Goal: Task Accomplishment & Management: Complete application form

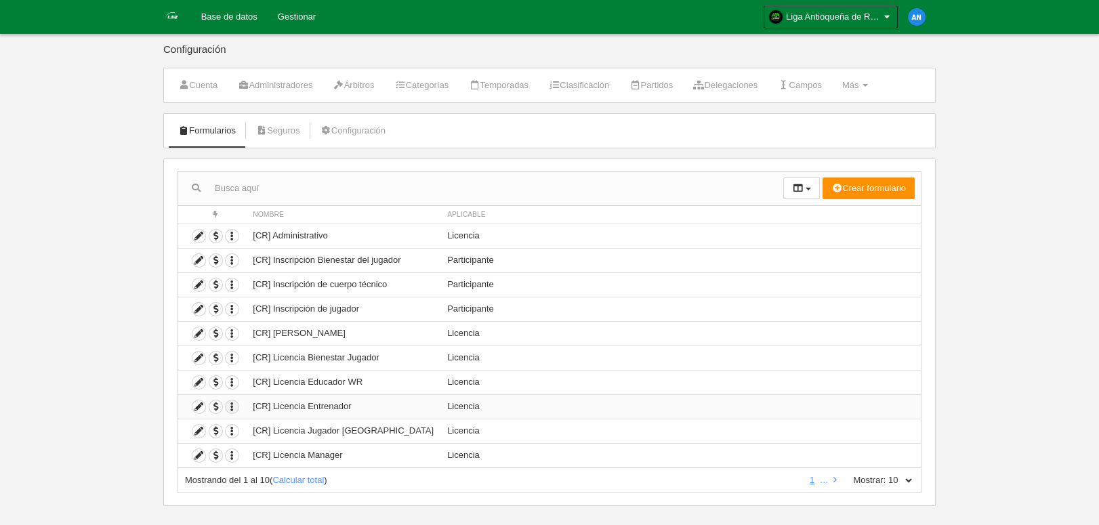
click at [232, 405] on icon "button" at bounding box center [232, 407] width 13 height 13
click at [271, 426] on span "Duplicar formulario" at bounding box center [281, 428] width 85 height 10
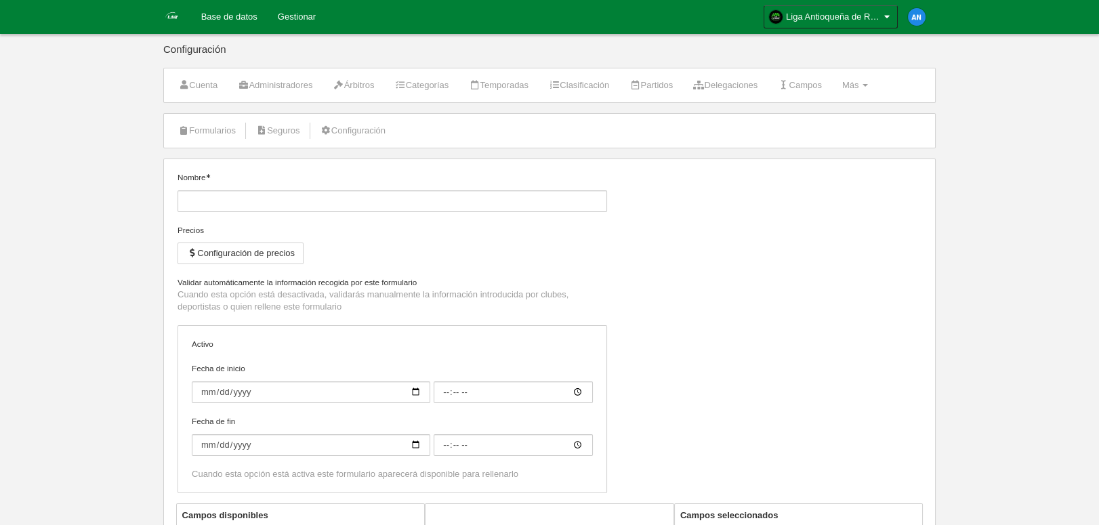
type input "[CR] Licencia Entrenador (Copia)"
checkbox input "true"
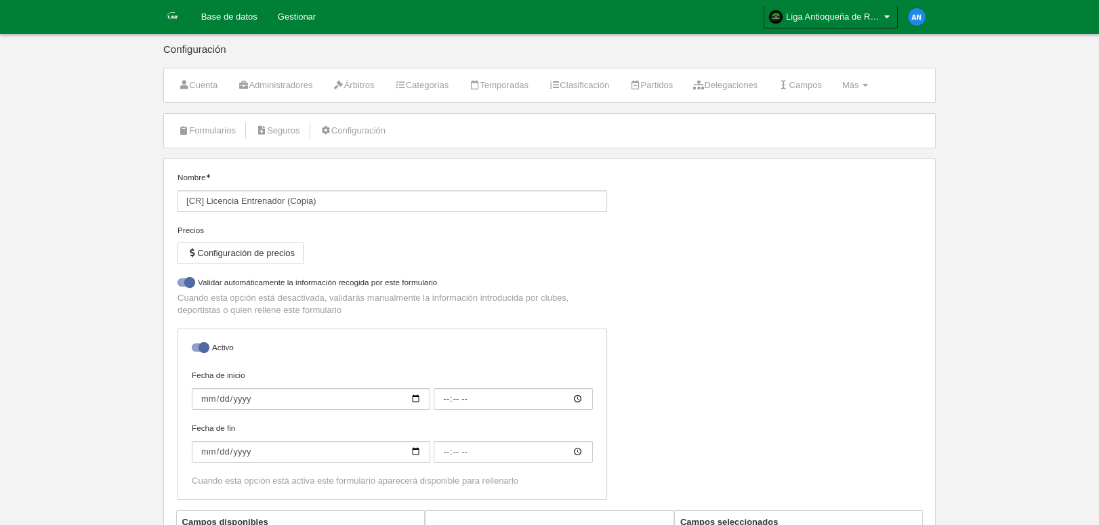
select select "selected"
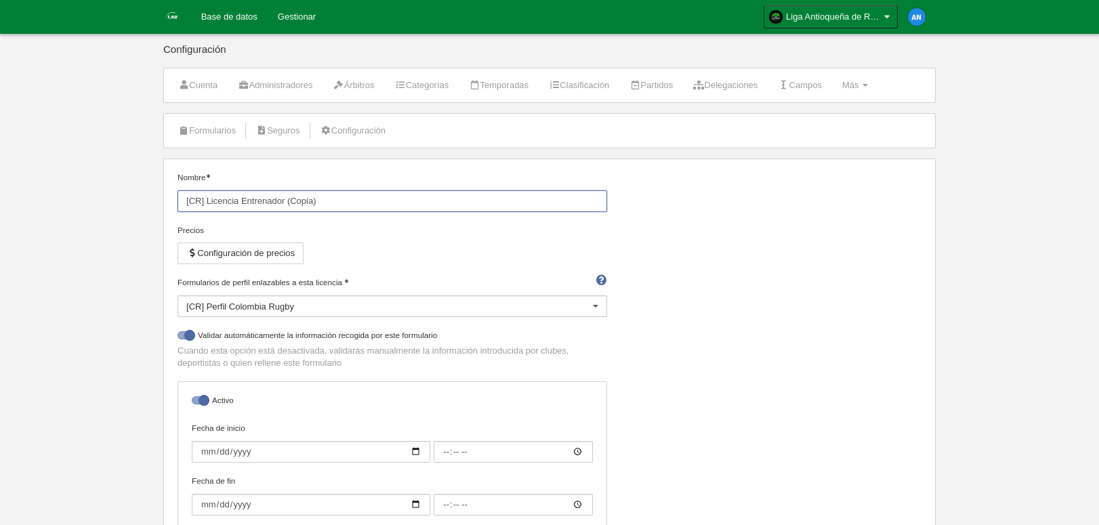
drag, startPoint x: 316, startPoint y: 202, endPoint x: 287, endPoint y: 205, distance: 29.3
click at [287, 205] on input "[CR] Licencia Entrenador (Copia)" at bounding box center [393, 201] width 430 height 22
click at [199, 201] on input "[CR] Licencia Entrenador LAR" at bounding box center [393, 201] width 430 height 22
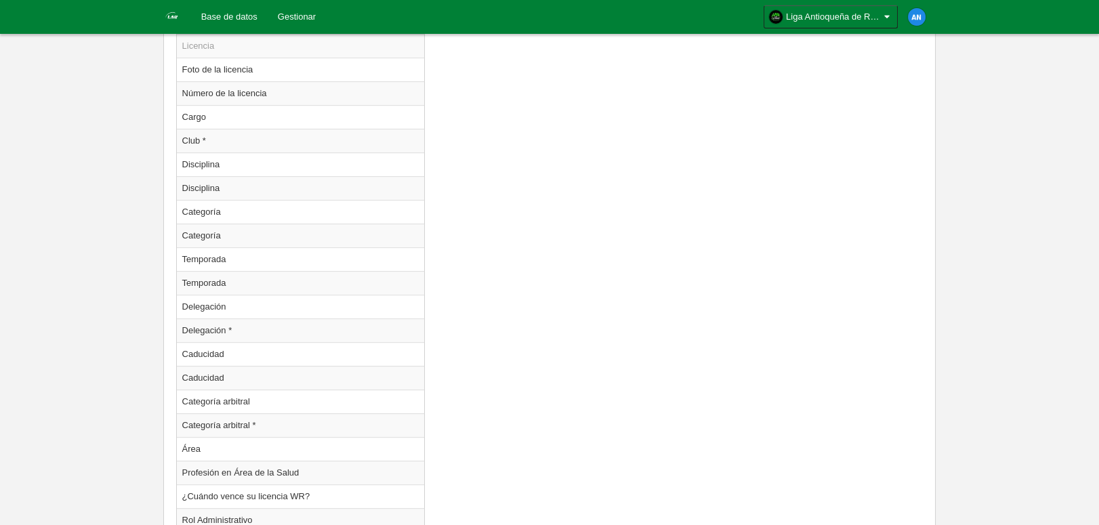
scroll to position [1322, 0]
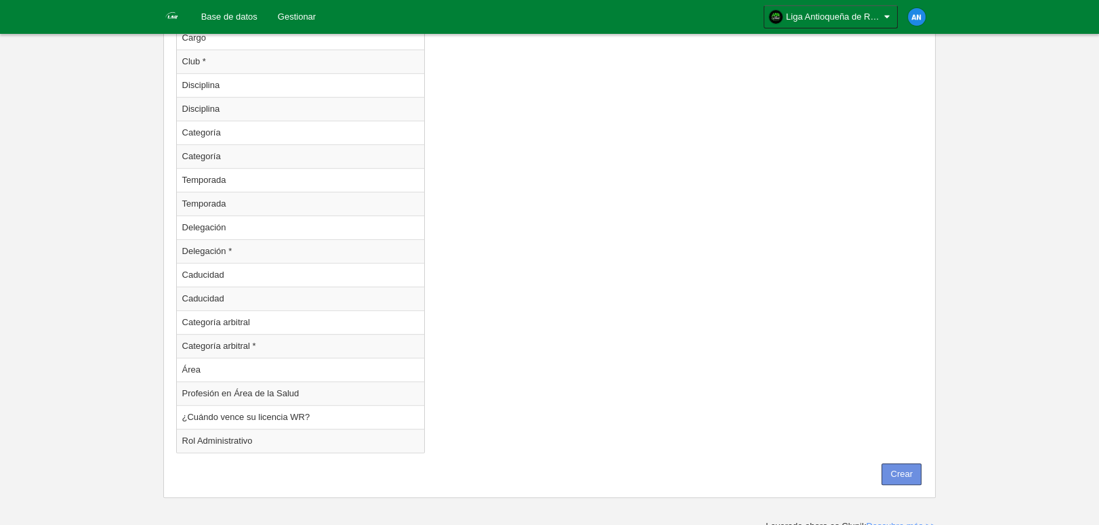
type input "[LAR] Licencia Entrenador LAR"
click at [885, 471] on button "Crear" at bounding box center [902, 475] width 40 height 22
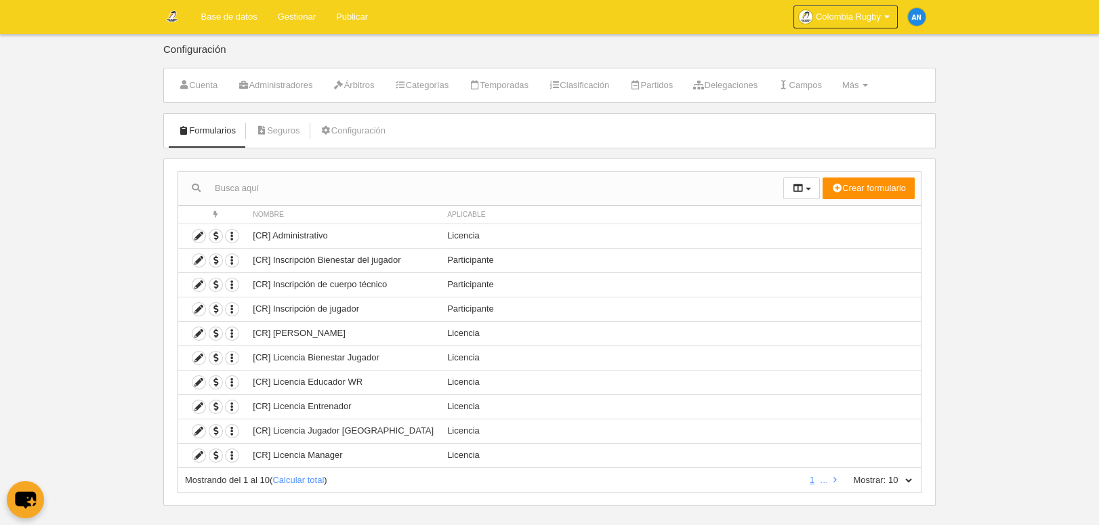
click at [150, 146] on body "Base de datos Gestionar Publicar Colombia Rugby Ajustes generales Ir a mi domin…" at bounding box center [549, 262] width 1099 height 525
